Goal: Task Accomplishment & Management: Manage account settings

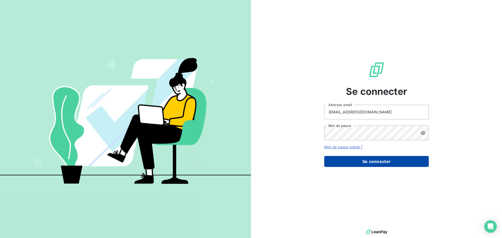
click at [390, 162] on button "Se connecter" at bounding box center [376, 161] width 105 height 11
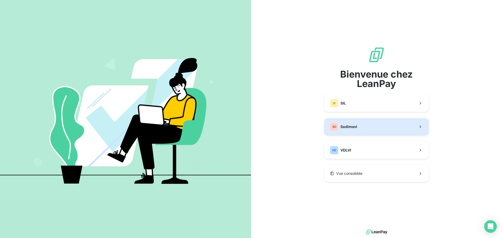
click at [358, 130] on button "SO Sodimavi" at bounding box center [376, 126] width 105 height 17
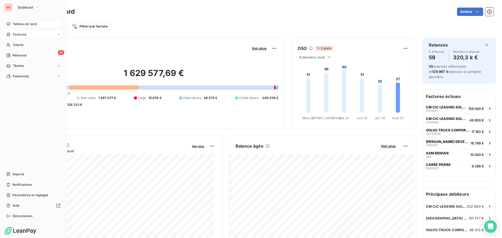
click at [16, 36] on span "Factures" at bounding box center [19, 34] width 13 height 5
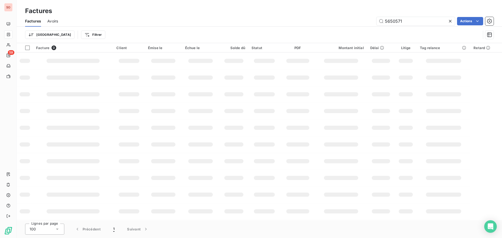
drag, startPoint x: 405, startPoint y: 24, endPoint x: 331, endPoint y: 16, distance: 73.9
click at [331, 15] on div "Factures Factures Avoirs 5650571 Actions Trier Filtrer" at bounding box center [259, 21] width 485 height 43
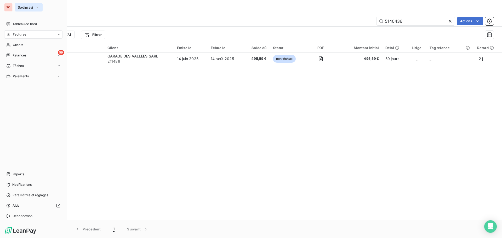
click at [25, 7] on span "Sodimavi" at bounding box center [25, 7] width 15 height 4
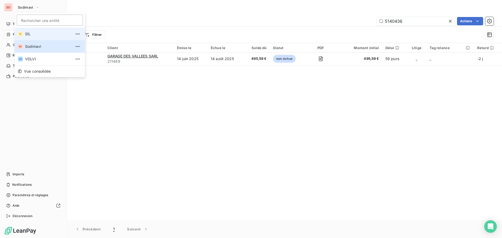
click at [22, 33] on div "SI" at bounding box center [20, 33] width 5 height 5
type input "5840044"
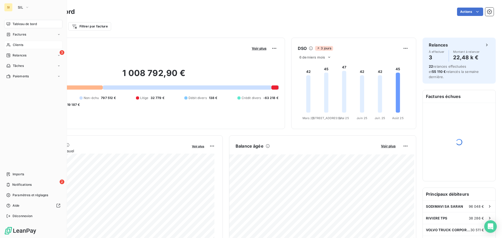
click at [19, 46] on span "Clients" at bounding box center [18, 45] width 10 height 5
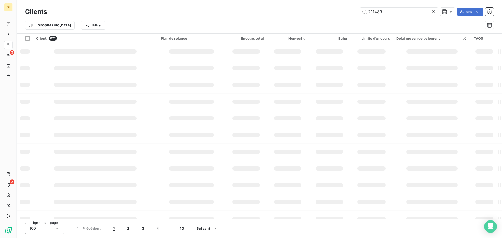
type input "211489"
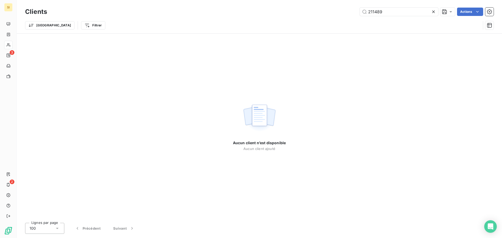
click at [435, 11] on icon at bounding box center [433, 11] width 5 height 5
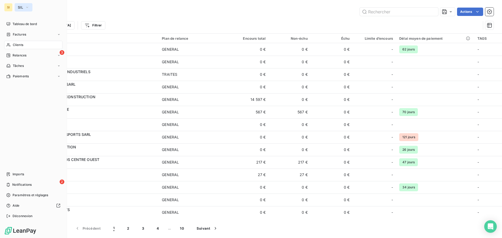
click at [22, 6] on span "SIL" at bounding box center [20, 7] width 5 height 4
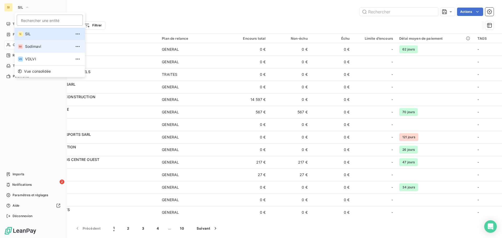
click at [33, 45] on span "Sodimavi" at bounding box center [48, 46] width 46 height 5
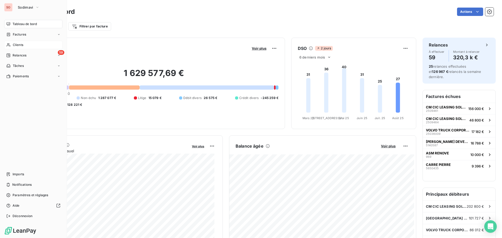
click at [12, 45] on div "Clients" at bounding box center [33, 45] width 58 height 8
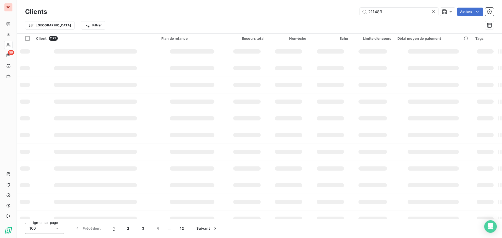
type input "211489"
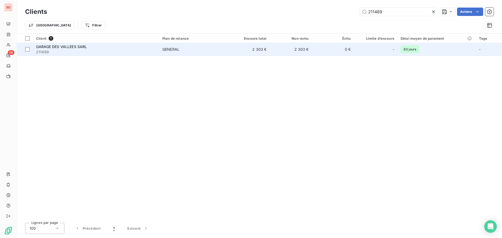
click at [80, 47] on span "GARAGE DES VALLEES SARL" at bounding box center [61, 46] width 51 height 4
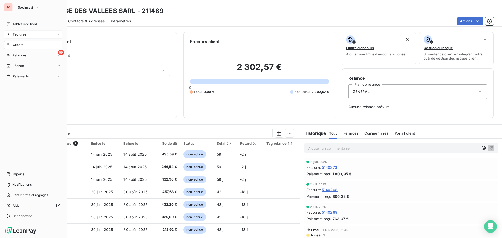
click at [20, 37] on div "Factures" at bounding box center [33, 34] width 58 height 8
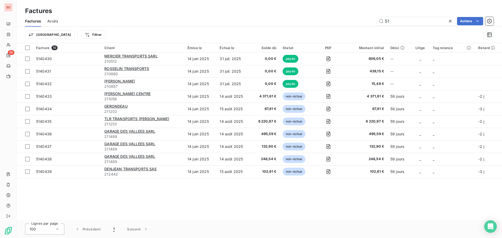
type input "5"
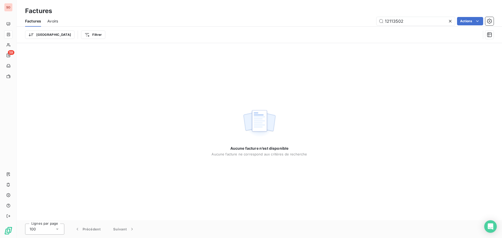
type input "12113502"
click at [452, 23] on icon at bounding box center [450, 21] width 5 height 5
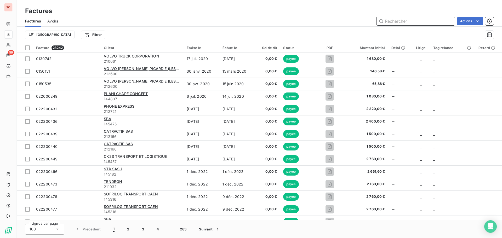
click at [394, 22] on input "text" at bounding box center [416, 21] width 78 height 8
type input "2113502"
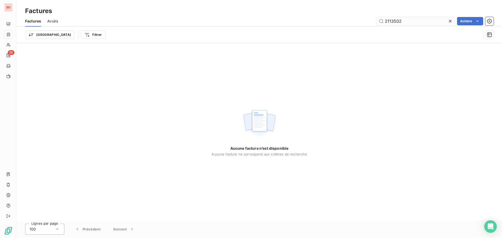
drag, startPoint x: 452, startPoint y: 22, endPoint x: 423, endPoint y: 24, distance: 29.4
click at [452, 22] on icon at bounding box center [450, 21] width 5 height 5
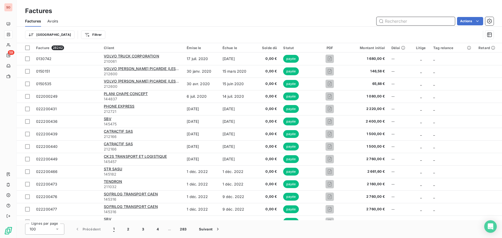
click at [410, 22] on input "text" at bounding box center [416, 21] width 78 height 8
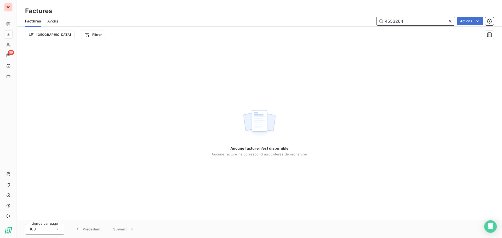
drag, startPoint x: 411, startPoint y: 21, endPoint x: 345, endPoint y: 13, distance: 66.2
click at [345, 13] on div "Factures Factures Avoirs 4553264 Actions Trier Filtrer" at bounding box center [259, 21] width 485 height 43
type input "6302850206"
click at [448, 21] on icon at bounding box center [450, 21] width 5 height 5
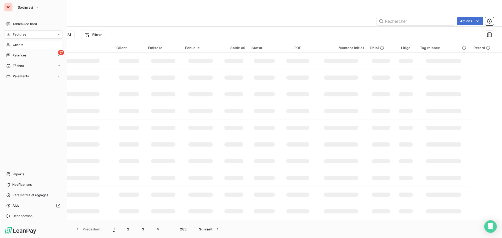
click at [12, 44] on div "Clients" at bounding box center [33, 45] width 58 height 8
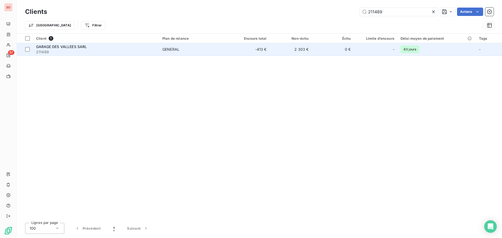
click at [57, 46] on span "GARAGE DES VALLEES SARL" at bounding box center [61, 46] width 51 height 4
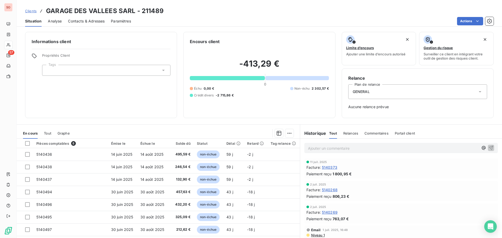
click at [102, 22] on span "Contacts & Adresses" at bounding box center [86, 21] width 37 height 5
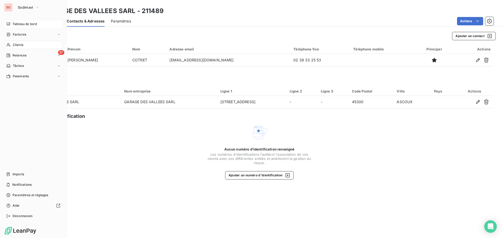
click at [21, 25] on span "Tableau de bord" at bounding box center [25, 24] width 24 height 5
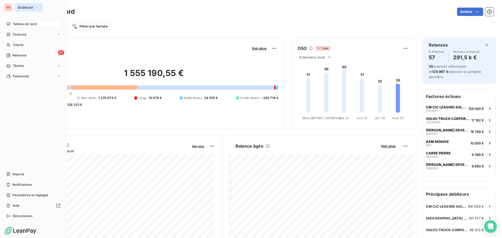
click at [19, 9] on span "Sodimavi" at bounding box center [25, 7] width 15 height 4
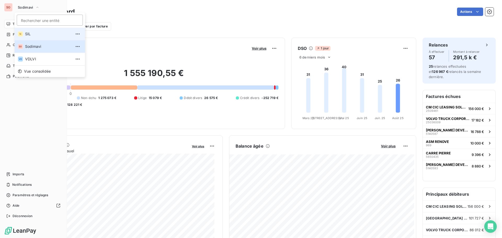
click at [28, 33] on span "SIL" at bounding box center [48, 33] width 46 height 5
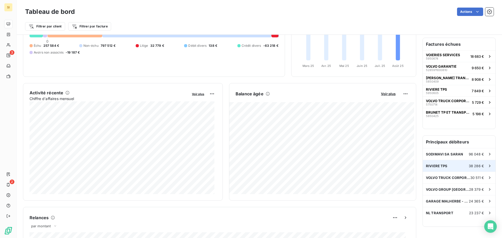
scroll to position [79, 0]
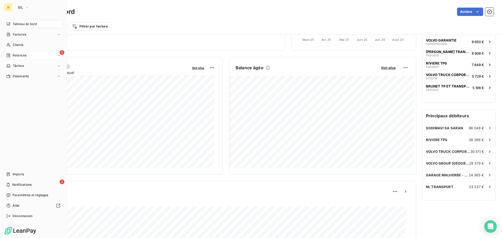
click at [15, 54] on span "Relances" at bounding box center [20, 55] width 14 height 5
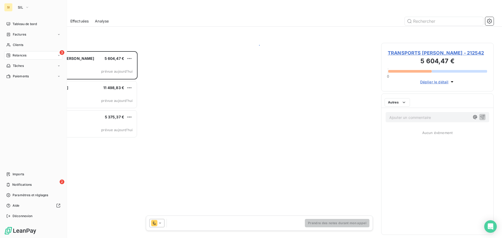
scroll to position [183, 109]
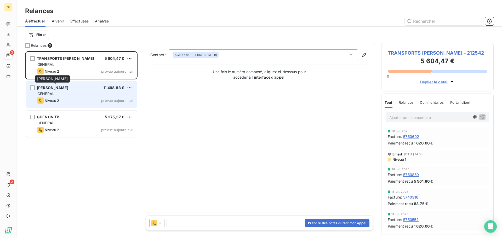
click at [48, 90] on div "[PERSON_NAME]" at bounding box center [52, 87] width 31 height 5
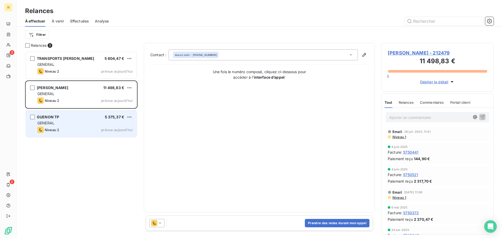
click at [53, 124] on span "GENERAL" at bounding box center [45, 123] width 17 height 4
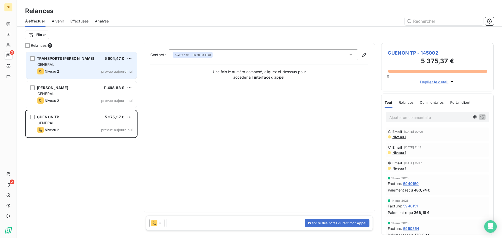
click at [67, 67] on div "TRANSPORTS [PERSON_NAME] 5 604,47 € GENERAL [PERSON_NAME] 2 prévue [DATE]" at bounding box center [81, 65] width 111 height 27
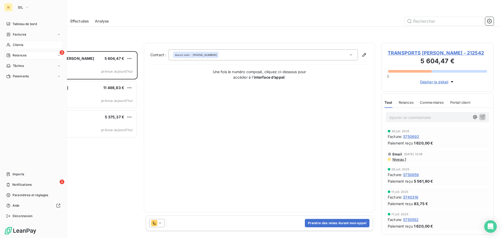
click at [13, 46] on span "Clients" at bounding box center [18, 45] width 10 height 5
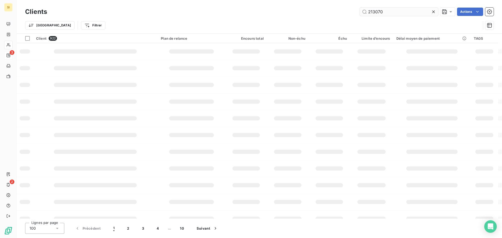
type input "213070"
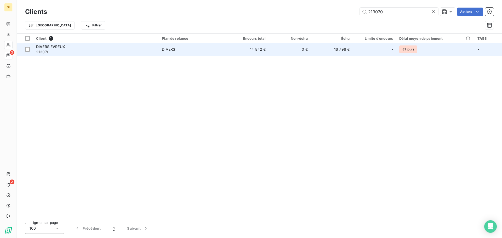
click at [50, 49] on div "DIVERS EVREUX" at bounding box center [96, 46] width 120 height 5
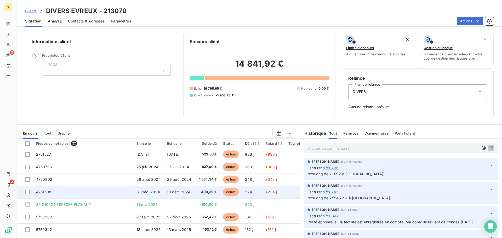
click at [174, 192] on span "31 déc. 2024" at bounding box center [179, 192] width 24 height 4
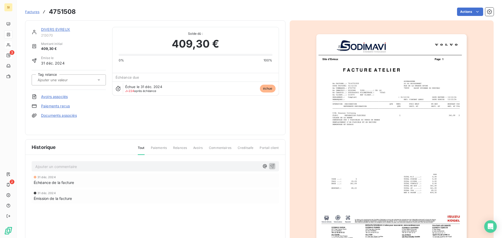
click at [361, 162] on img "button" at bounding box center [392, 140] width 150 height 213
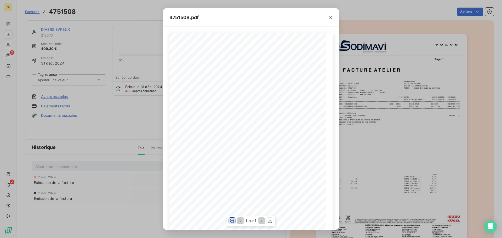
click at [232, 220] on icon "button" at bounding box center [231, 220] width 5 height 5
click at [334, 20] on button "button" at bounding box center [331, 17] width 8 height 8
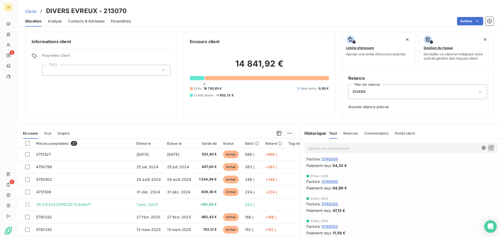
scroll to position [2250, 0]
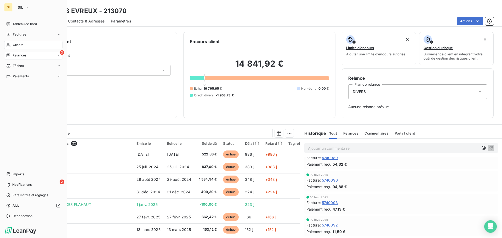
click at [17, 47] on span "Clients" at bounding box center [18, 45] width 10 height 5
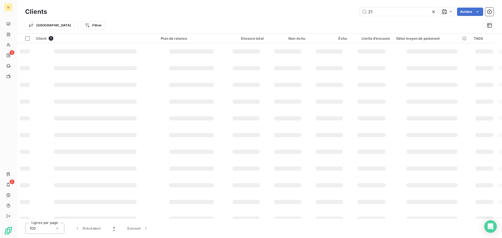
type input "2"
type input "145626"
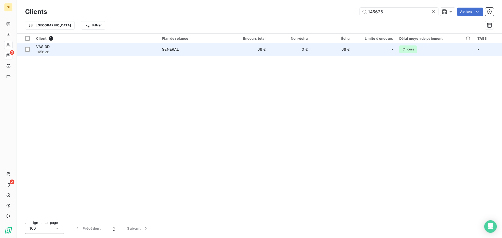
click at [44, 48] on span "VAS 3D" at bounding box center [43, 46] width 14 height 4
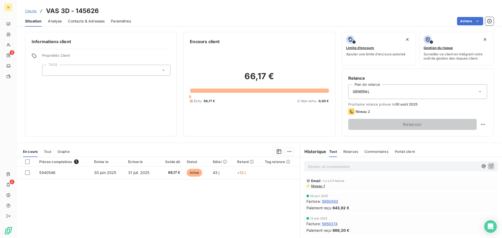
click at [321, 167] on p "Ajouter un commentaire ﻿" at bounding box center [393, 166] width 171 height 7
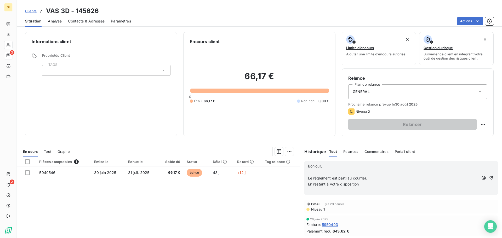
click at [308, 165] on span "Bonjour," at bounding box center [315, 166] width 14 height 4
click at [385, 164] on p "Réponse du clt à ma relance : "Bonjour," at bounding box center [393, 166] width 171 height 6
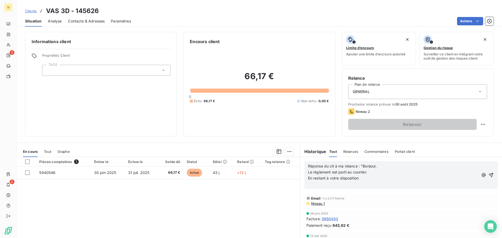
click at [361, 179] on p "En restant à votre disposition" at bounding box center [393, 179] width 171 height 6
click at [489, 171] on icon "button" at bounding box center [491, 172] width 4 height 4
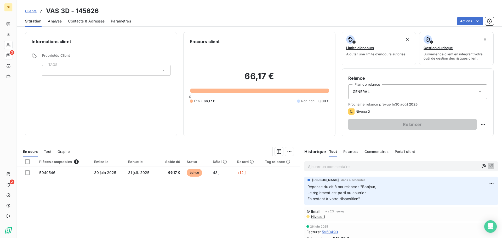
click at [91, 22] on span "Contacts & Adresses" at bounding box center [86, 21] width 37 height 5
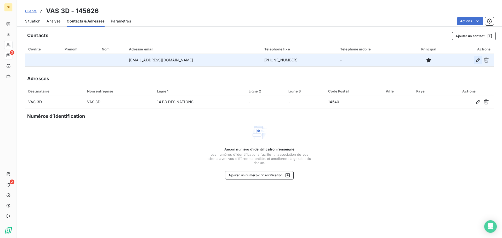
click at [479, 59] on icon "button" at bounding box center [478, 60] width 5 height 5
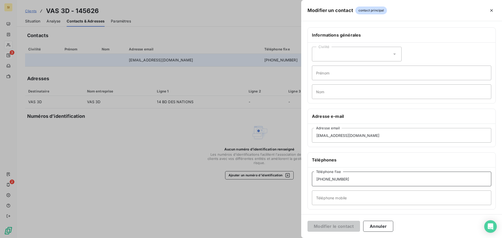
drag, startPoint x: 345, startPoint y: 178, endPoint x: 283, endPoint y: 173, distance: 62.1
click at [288, 238] on div "Modifier un contact contact principal Informations générales Civilité Prénom No…" at bounding box center [251, 238] width 502 height 0
type input "09 81 21 22 30"
click at [330, 198] on input "Téléphone mobile" at bounding box center [401, 198] width 179 height 15
type input "06 58 75 02 53"
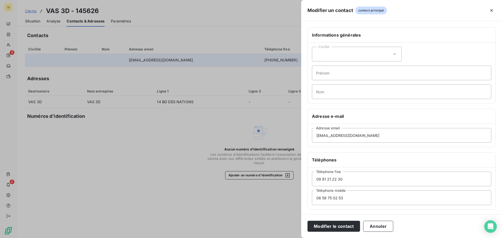
click at [394, 55] on icon at bounding box center [394, 54] width 5 height 5
click at [317, 67] on input "radio" at bounding box center [317, 67] width 5 height 5
click at [338, 73] on input "Prénom" at bounding box center [401, 73] width 179 height 15
type input "[PERSON_NAME]"
click at [338, 88] on input "Nom" at bounding box center [401, 91] width 179 height 15
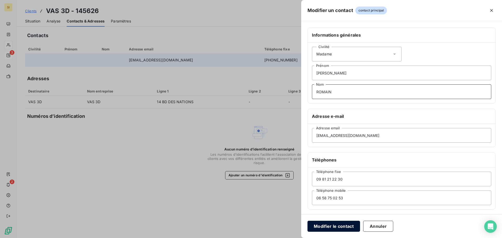
type input "ROMAIN"
click at [333, 228] on button "Modifier le contact" at bounding box center [334, 226] width 53 height 11
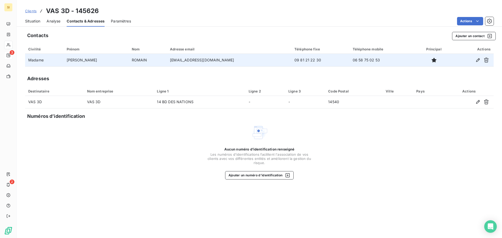
click at [29, 21] on span "Situation" at bounding box center [32, 21] width 15 height 5
